Goal: Contribute content: Add original content to the website for others to see

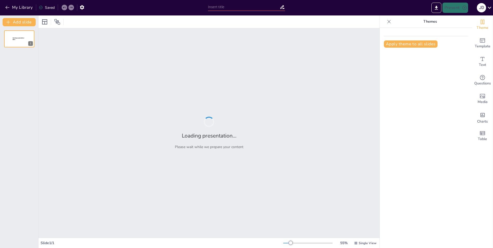
type input "Historia y Evolución de los [GEOGRAPHIC_DATA]"
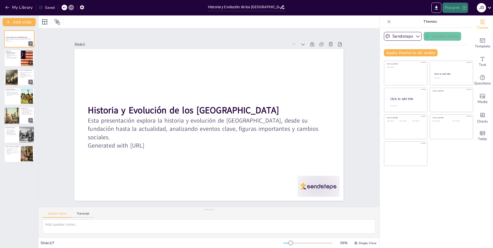
click at [458, 7] on button "Present" at bounding box center [456, 8] width 26 height 10
click at [20, 7] on div at bounding box center [246, 124] width 493 height 248
click at [44, 9] on div "Saved" at bounding box center [47, 7] width 16 height 5
click at [40, 8] on icon at bounding box center [41, 7] width 4 height 4
click at [22, 7] on button "My Library" at bounding box center [19, 7] width 31 height 8
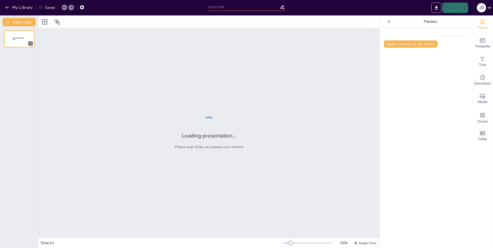
type input "Explorando la Geografía de Canadá"
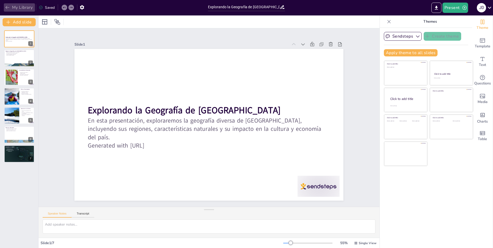
click at [25, 11] on button "My Library" at bounding box center [19, 7] width 31 height 8
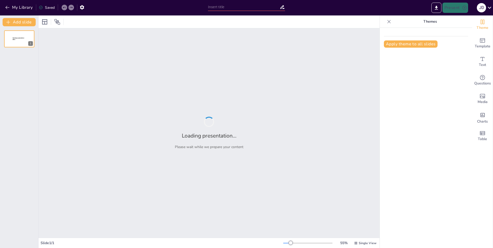
type input "Historia y Cultura de [GEOGRAPHIC_DATA]"
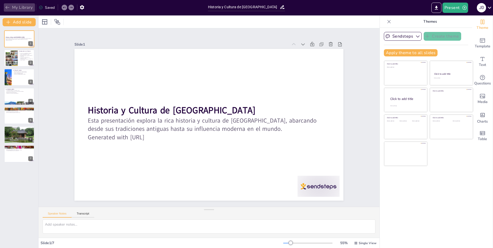
click at [22, 7] on button "My Library" at bounding box center [19, 7] width 31 height 8
